Goal: Information Seeking & Learning: Find specific fact

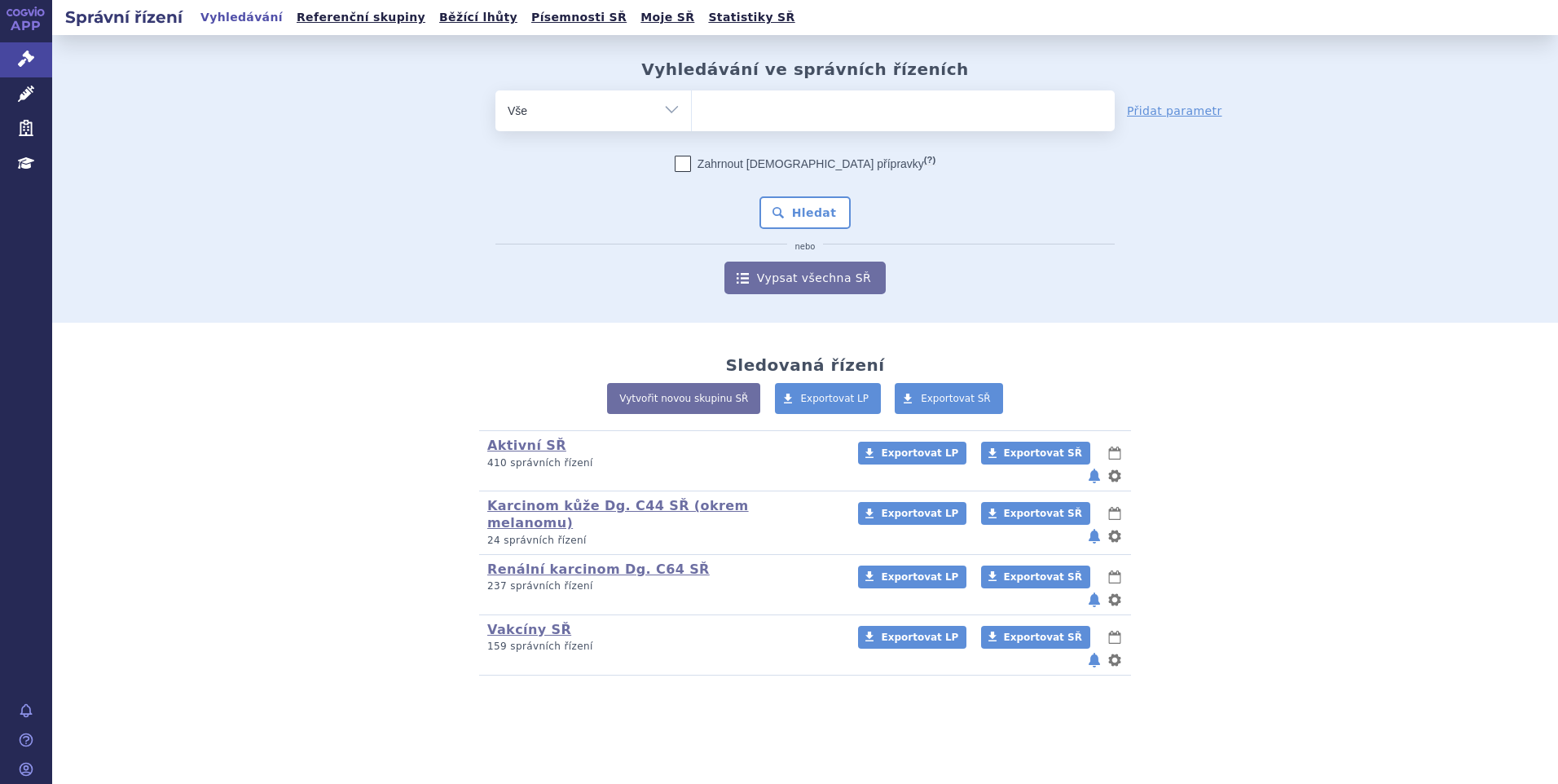
click at [719, 110] on ul at bounding box center [903, 107] width 423 height 35
click at [692, 110] on select at bounding box center [691, 110] width 1 height 41
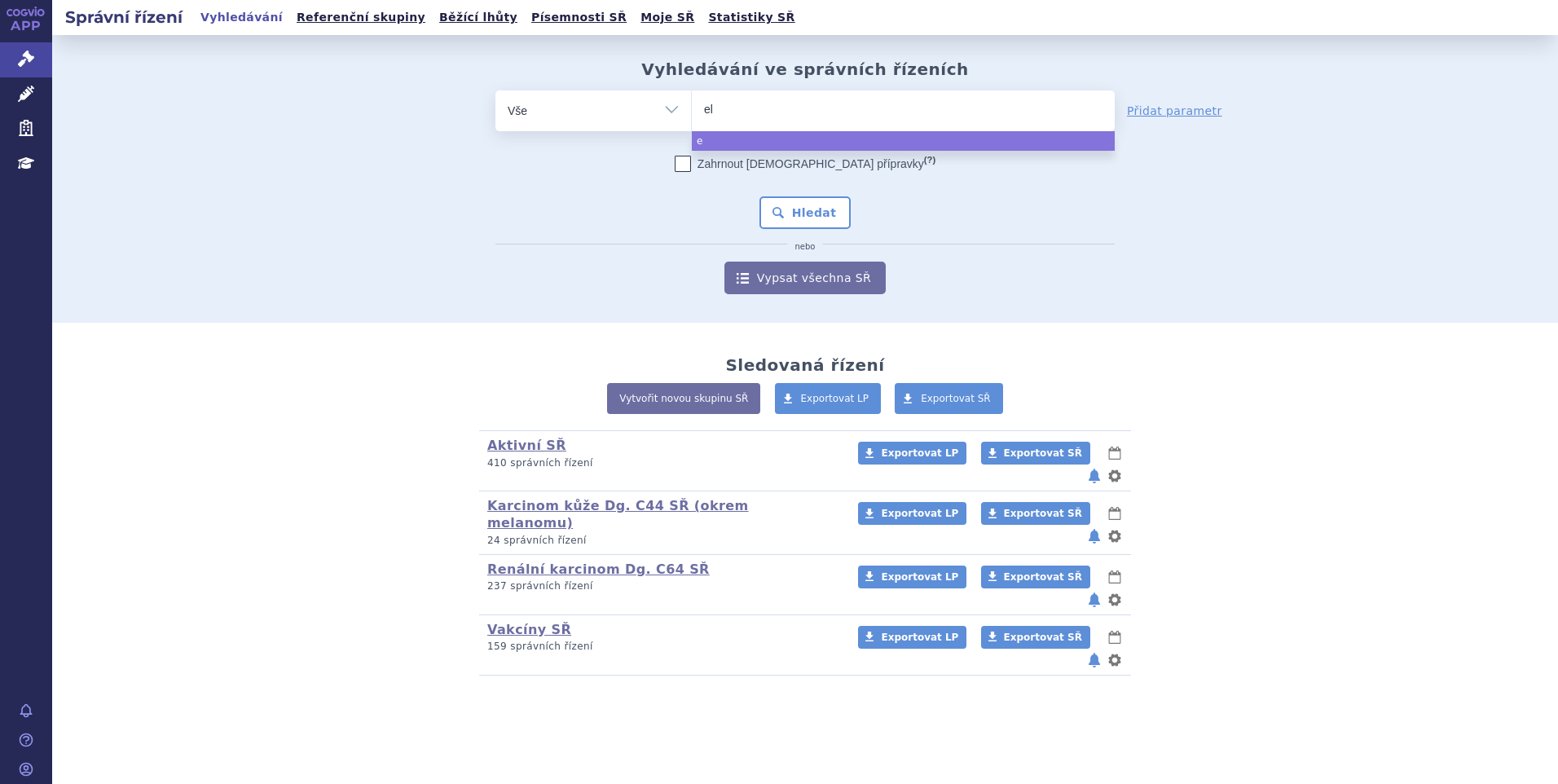
type input "ela"
type input "elah"
type input "elahe"
type input "elahere"
select select "elahere"
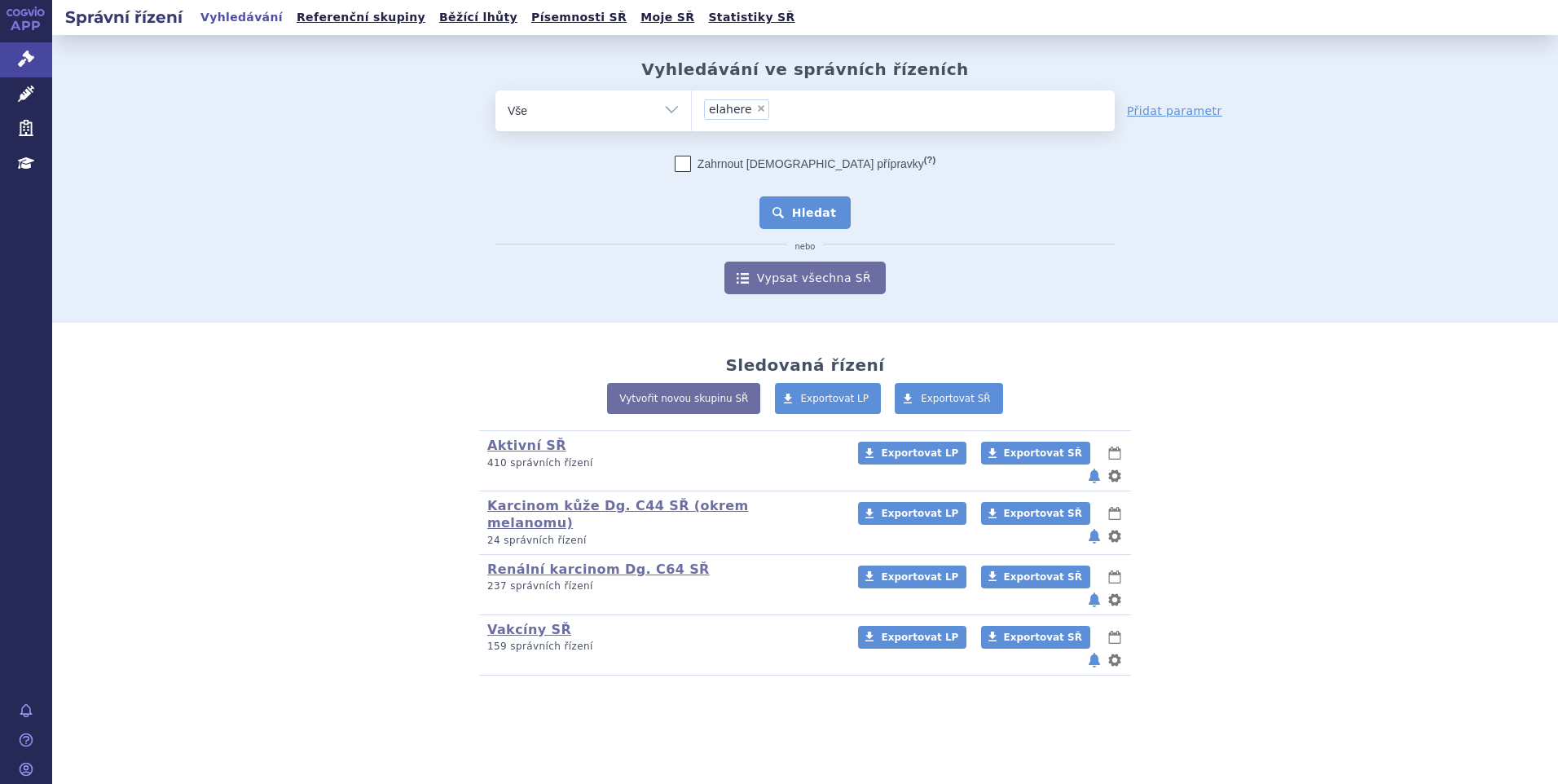
click at [774, 215] on button "Hledat" at bounding box center [805, 212] width 92 height 33
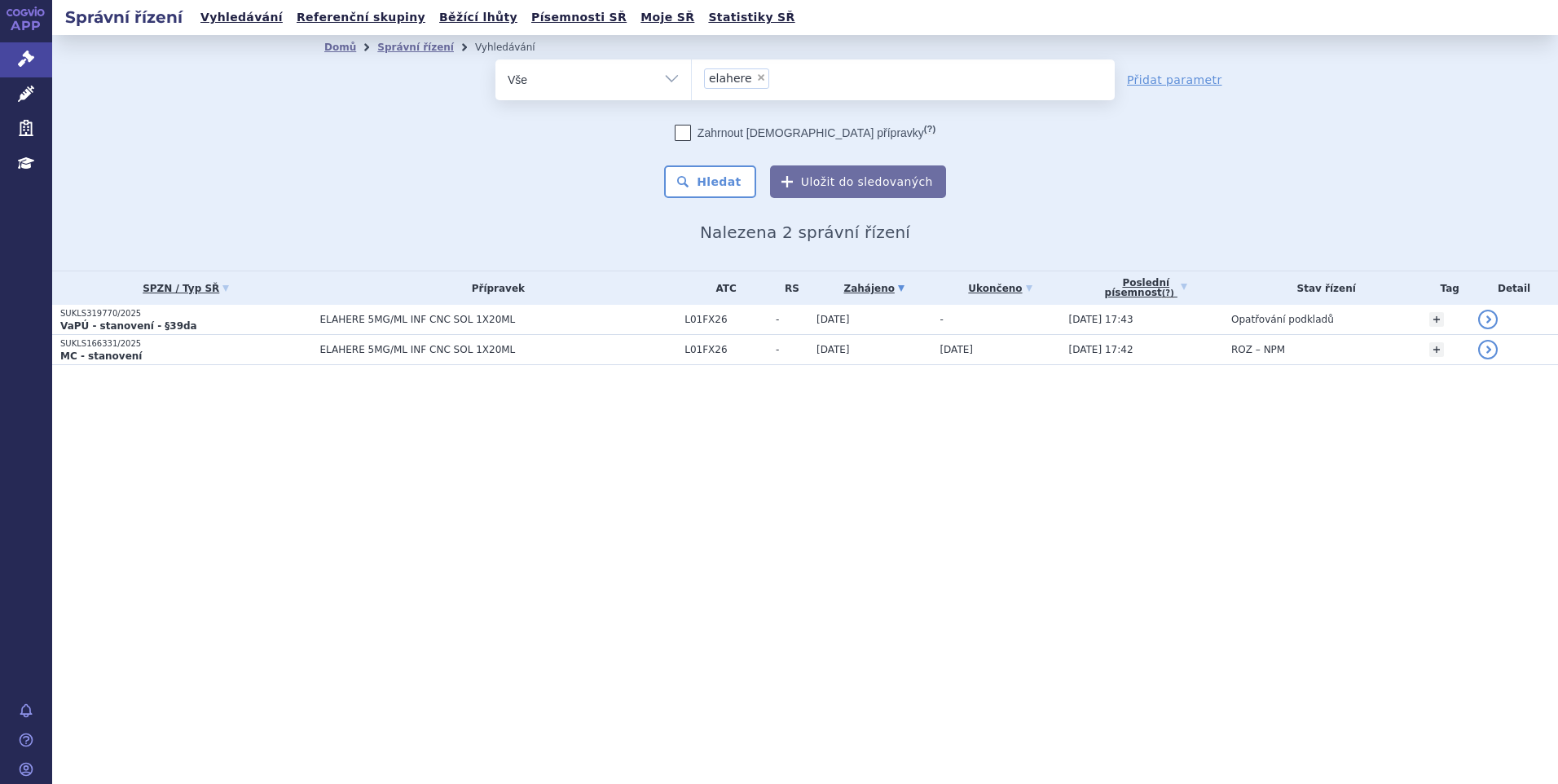
click at [597, 315] on span "ELAHERE 5MG/ML INF CNC SOL 1X20ML" at bounding box center [498, 319] width 357 height 11
